Goal: Information Seeking & Learning: Learn about a topic

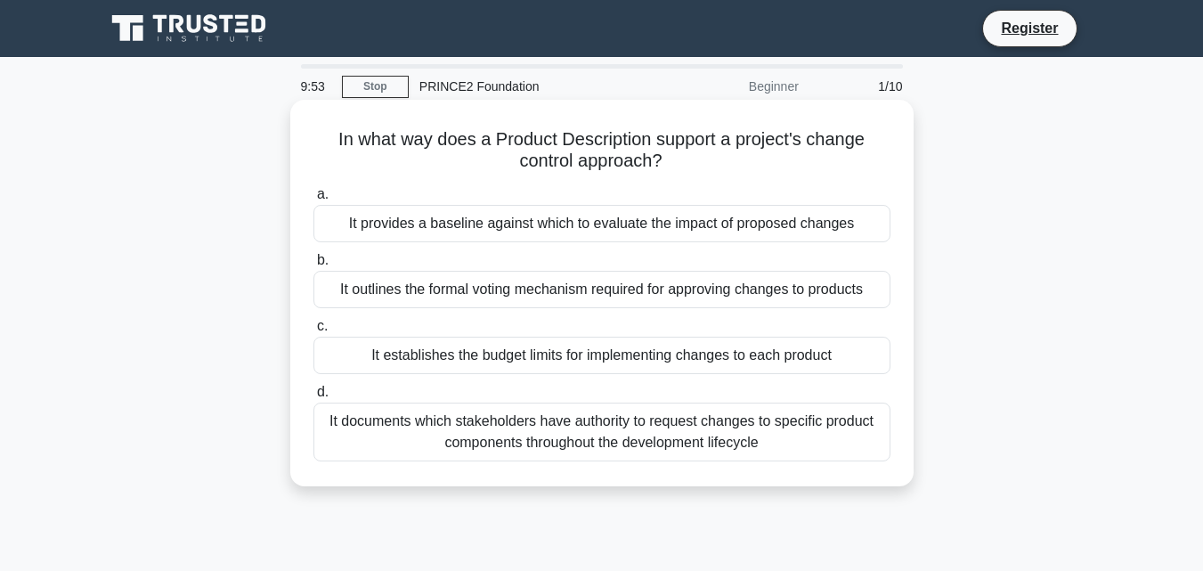
click at [455, 360] on div "It establishes the budget limits for implementing changes to each product" at bounding box center [601, 354] width 577 height 37
click at [313, 332] on input "c. It establishes the budget limits for implementing changes to each product" at bounding box center [313, 326] width 0 height 12
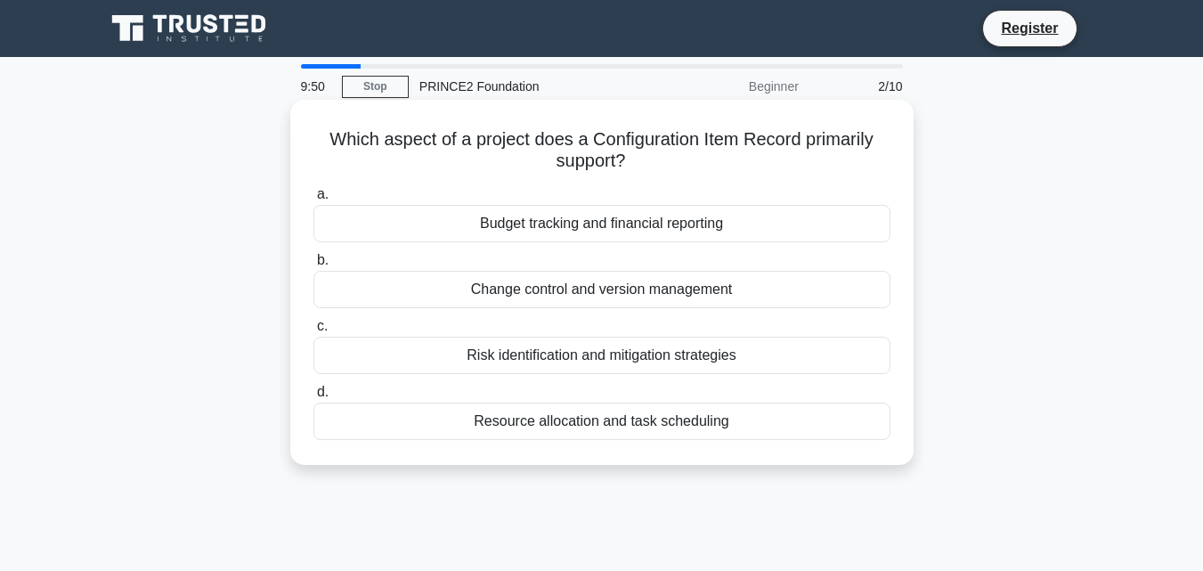
click at [656, 215] on div "Budget tracking and financial reporting" at bounding box center [601, 223] width 577 height 37
click at [313, 200] on input "a. Budget tracking and financial reporting" at bounding box center [313, 195] width 0 height 12
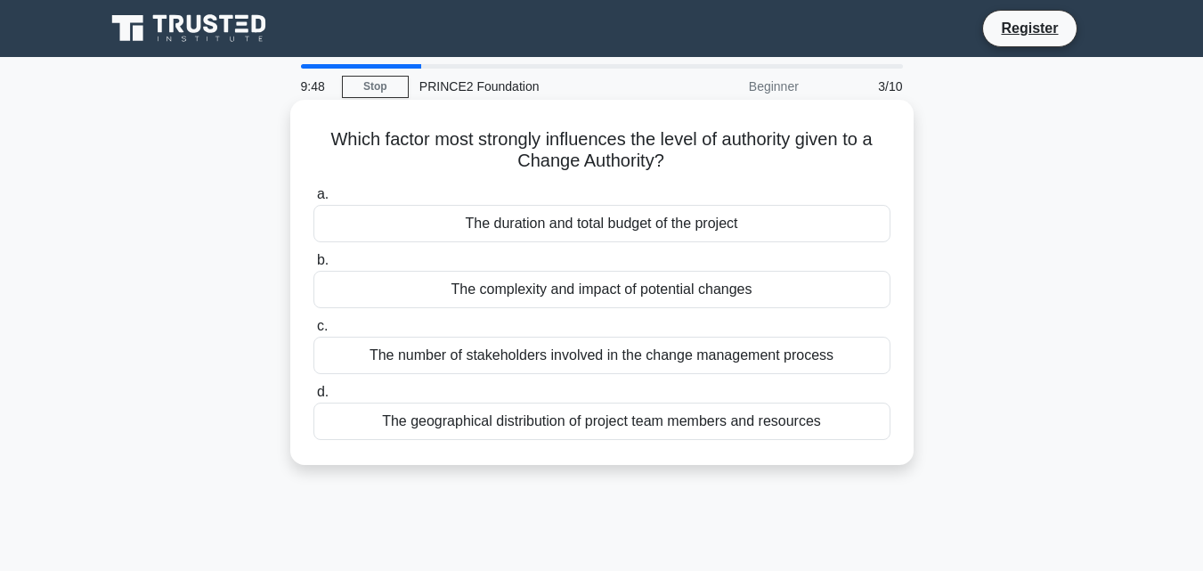
click at [586, 251] on label "b. The complexity and impact of potential changes" at bounding box center [601, 278] width 577 height 59
click at [313, 255] on input "b. The complexity and impact of potential changes" at bounding box center [313, 261] width 0 height 12
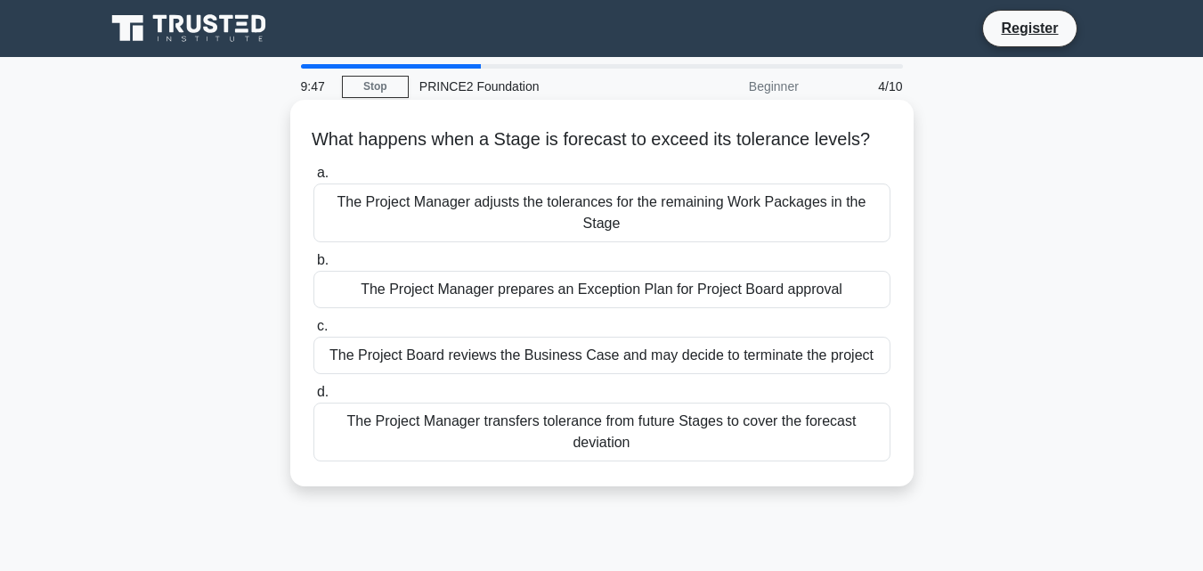
click at [552, 214] on div "The Project Manager adjusts the tolerances for the remaining Work Packages in t…" at bounding box center [601, 212] width 577 height 59
click at [313, 179] on input "a. The Project Manager adjusts the tolerances for the remaining Work Packages i…" at bounding box center [313, 173] width 0 height 12
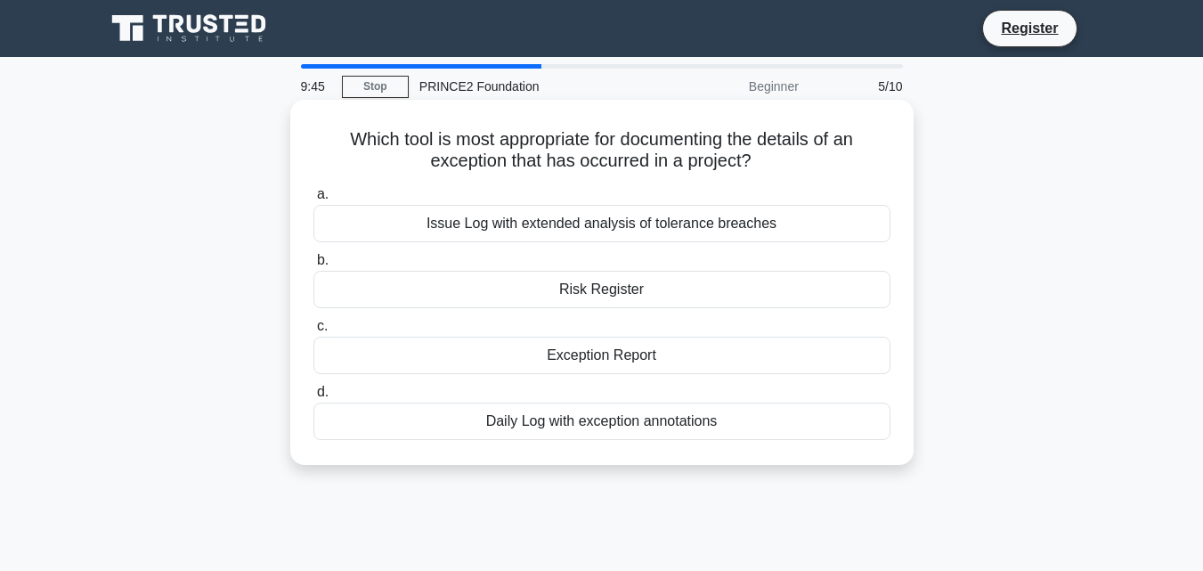
click at [537, 292] on div "Risk Register" at bounding box center [601, 289] width 577 height 37
click at [313, 266] on input "b. Risk Register" at bounding box center [313, 261] width 0 height 12
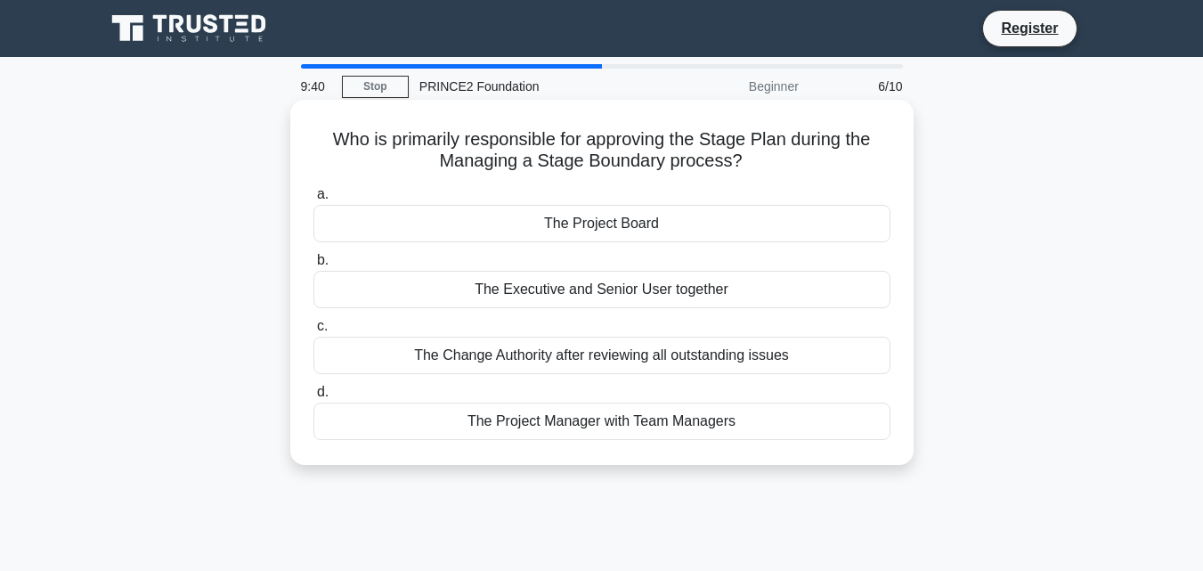
click at [605, 229] on div "The Project Board" at bounding box center [601, 223] width 577 height 37
click at [313, 200] on input "a. The Project Board" at bounding box center [313, 195] width 0 height 12
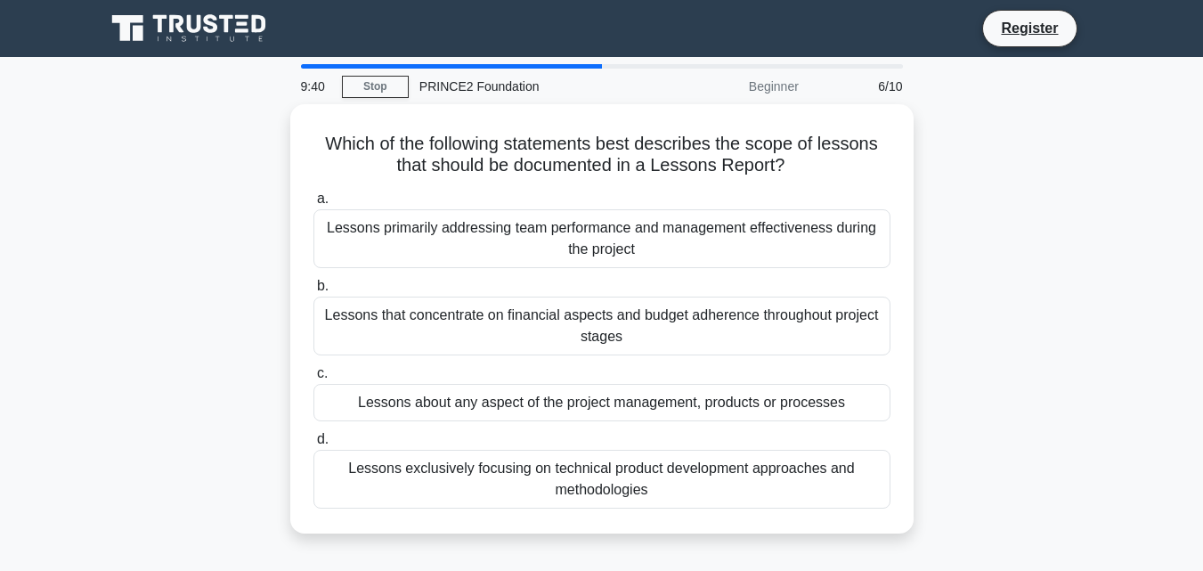
click at [605, 229] on div "Lessons primarily addressing team performance and management effectiveness duri…" at bounding box center [601, 238] width 577 height 59
click at [313, 205] on input "a. Lessons primarily addressing team performance and management effectiveness d…" at bounding box center [313, 199] width 0 height 12
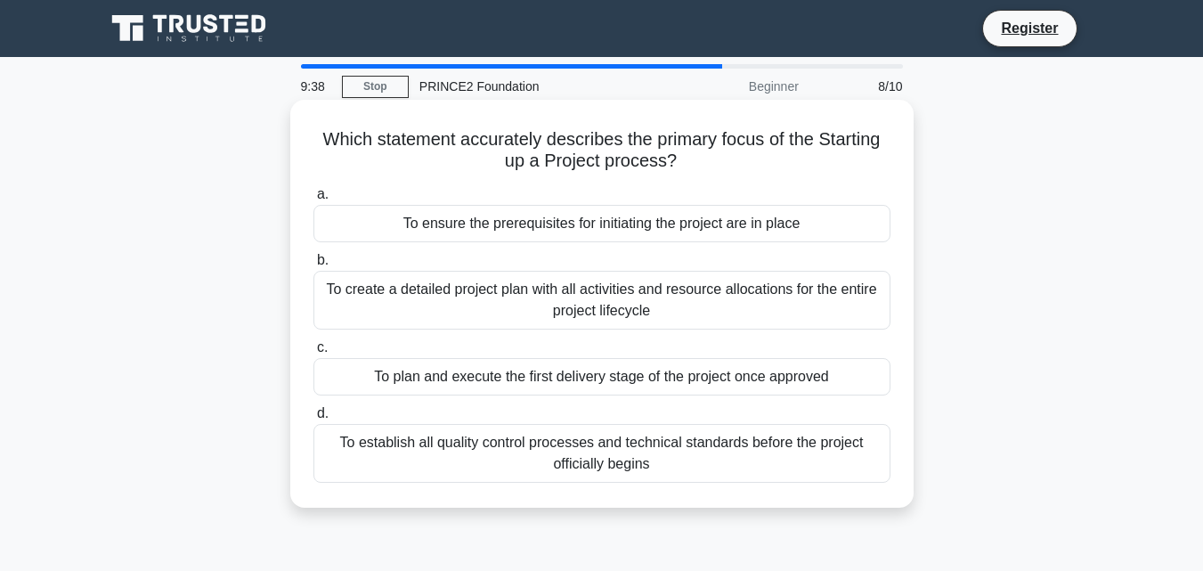
click at [557, 293] on div "To create a detailed project plan with all activities and resource allocations …" at bounding box center [601, 300] width 577 height 59
click at [313, 266] on input "b. To create a detailed project plan with all activities and resource allocatio…" at bounding box center [313, 261] width 0 height 12
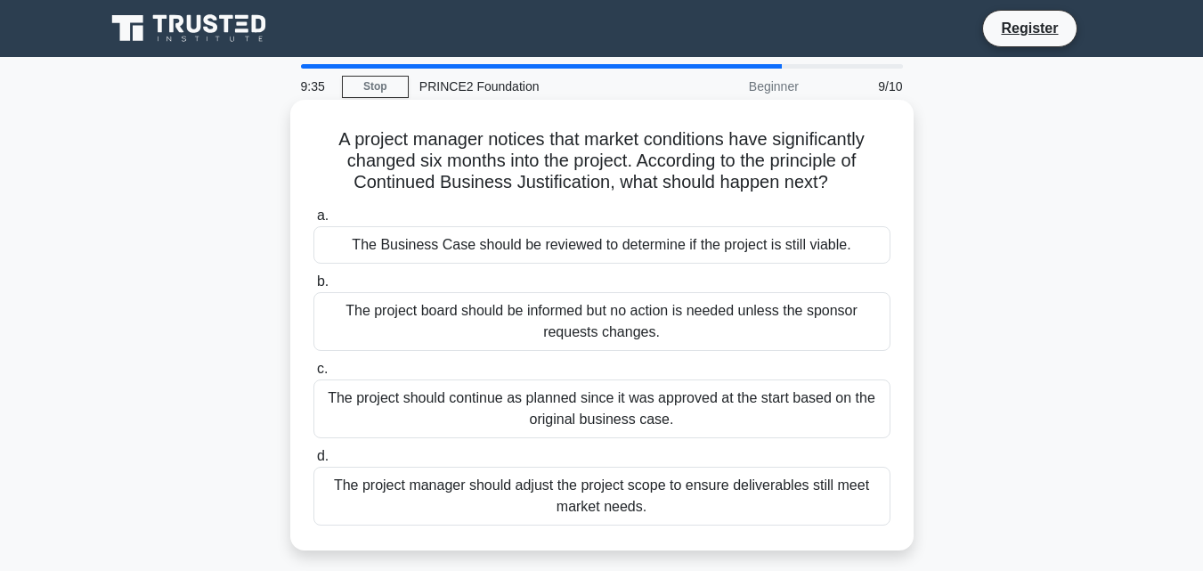
click at [556, 306] on div "The project board should be informed but no action is needed unless the sponsor…" at bounding box center [601, 321] width 577 height 59
click at [313, 288] on input "b. The project board should be informed but no action is needed unless the spon…" at bounding box center [313, 282] width 0 height 12
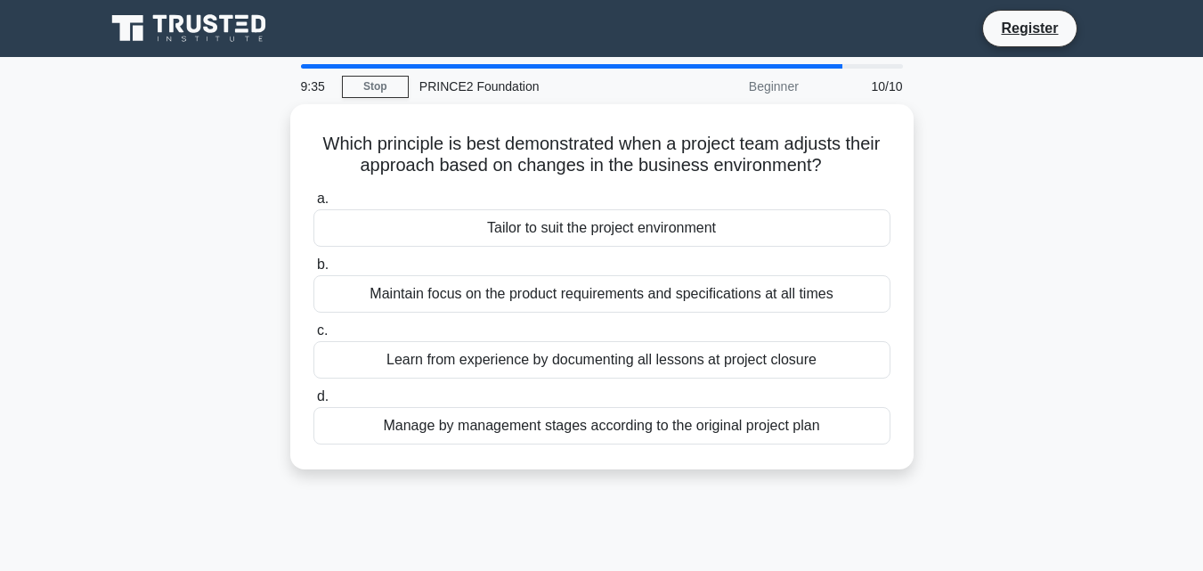
click at [556, 306] on div "Maintain focus on the product requirements and specifications at all times" at bounding box center [601, 293] width 577 height 37
click at [313, 271] on input "b. Maintain focus on the product requirements and specifications at all times" at bounding box center [313, 265] width 0 height 12
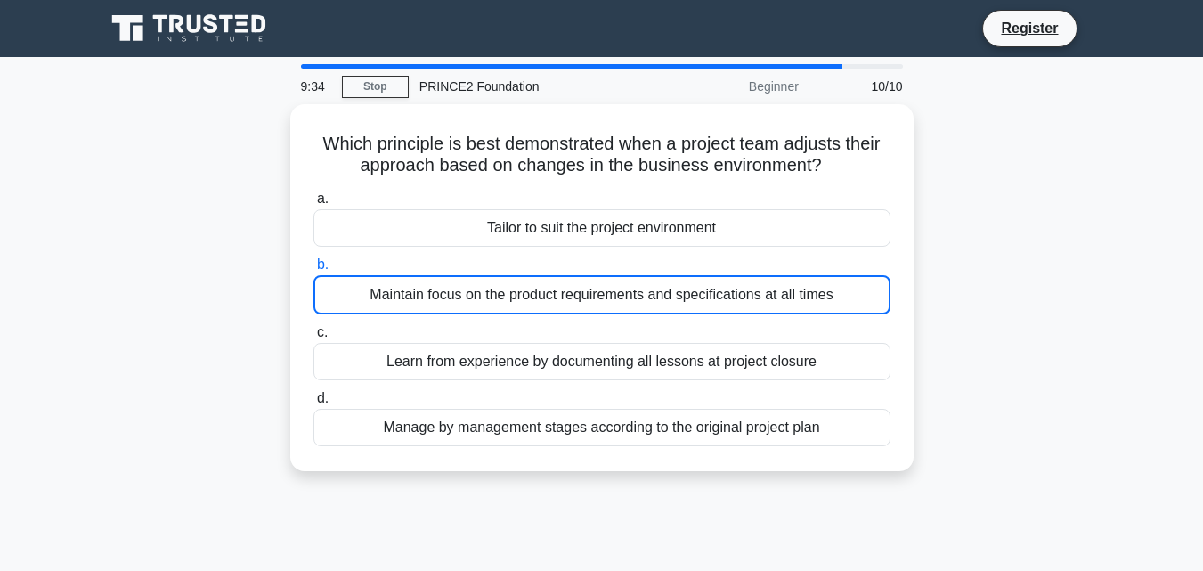
click at [556, 306] on div "Maintain focus on the product requirements and specifications at all times" at bounding box center [601, 294] width 577 height 39
click at [313, 271] on input "b. Maintain focus on the product requirements and specifications at all times" at bounding box center [313, 265] width 0 height 12
